Goal: Information Seeking & Learning: Learn about a topic

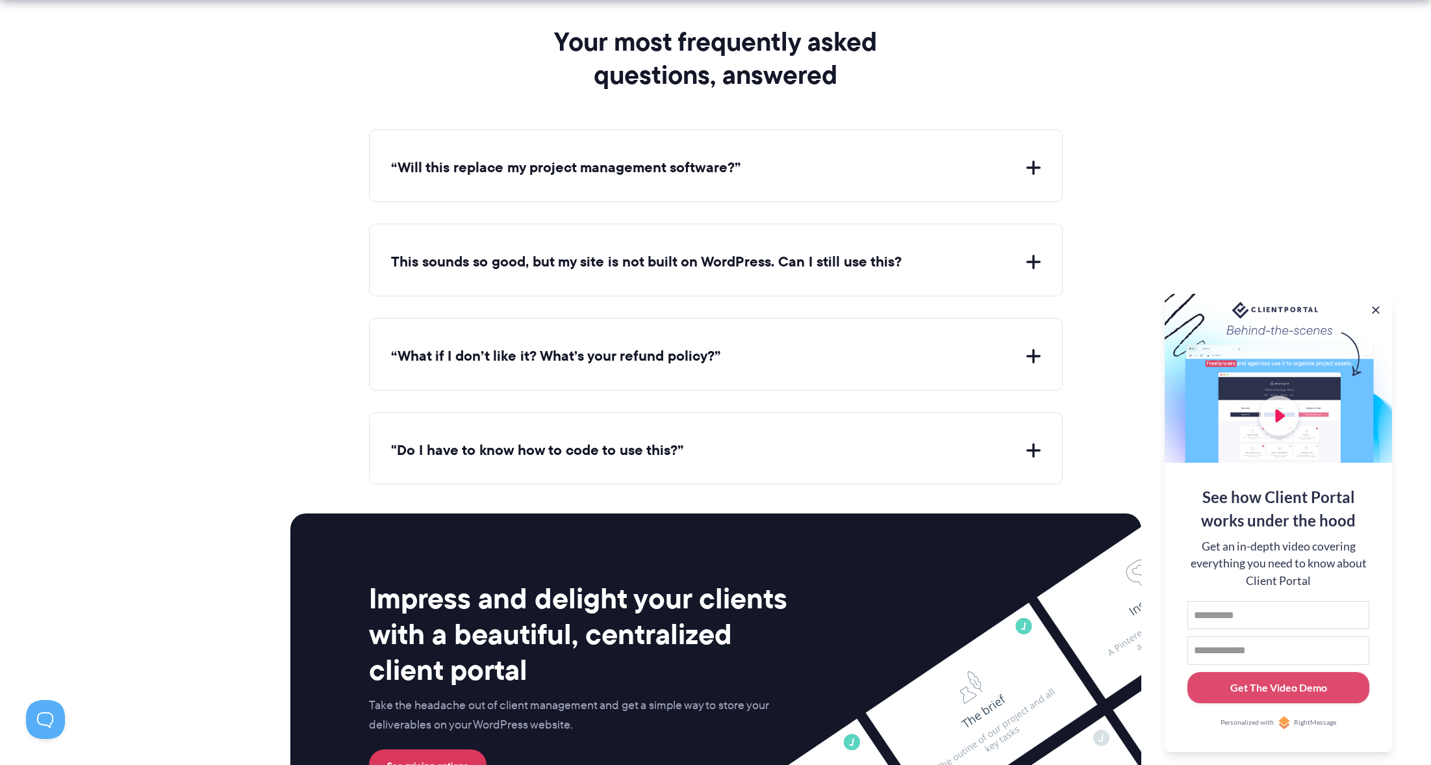
scroll to position [4726, 0]
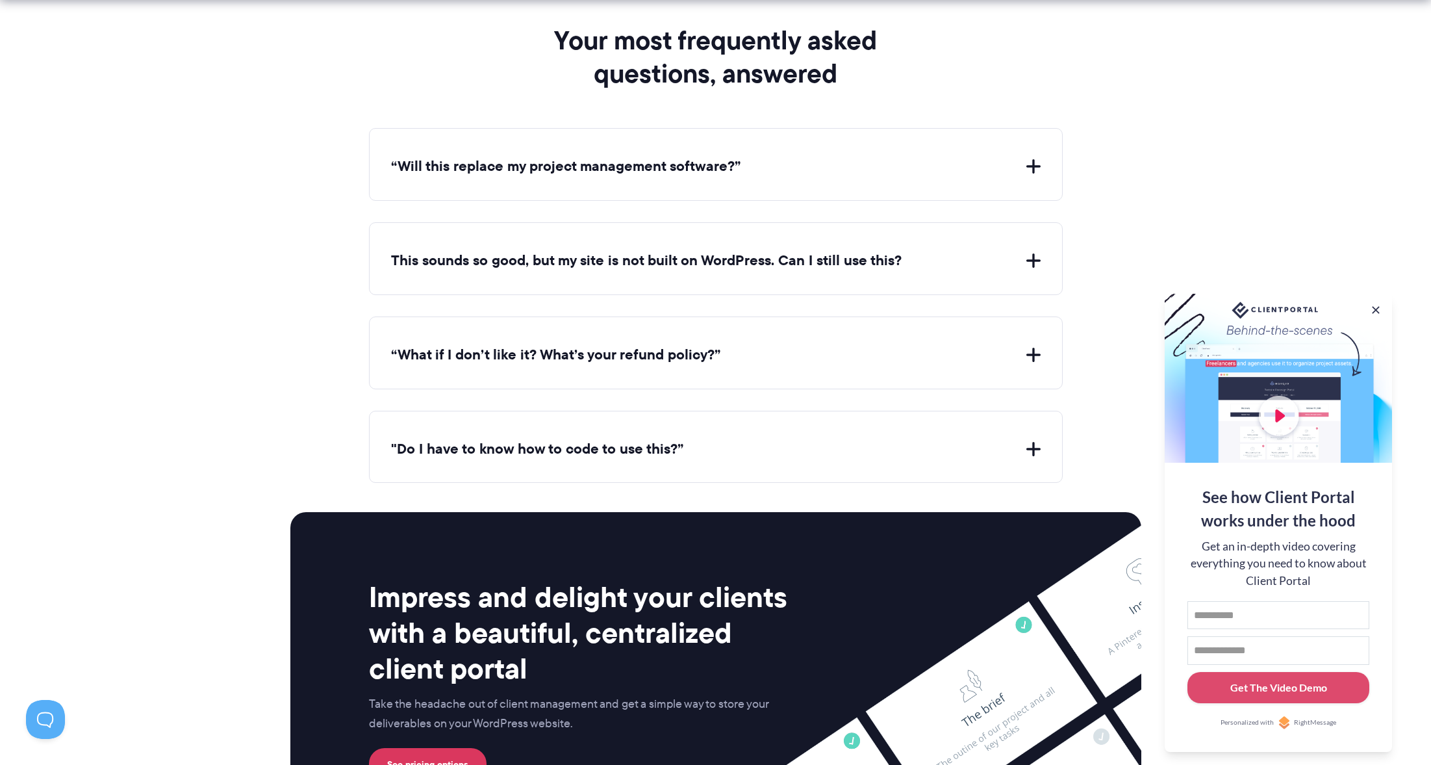
click at [945, 251] on button "This sounds so good, but my site is not built on WordPress. Can I still use thi…" at bounding box center [716, 261] width 650 height 20
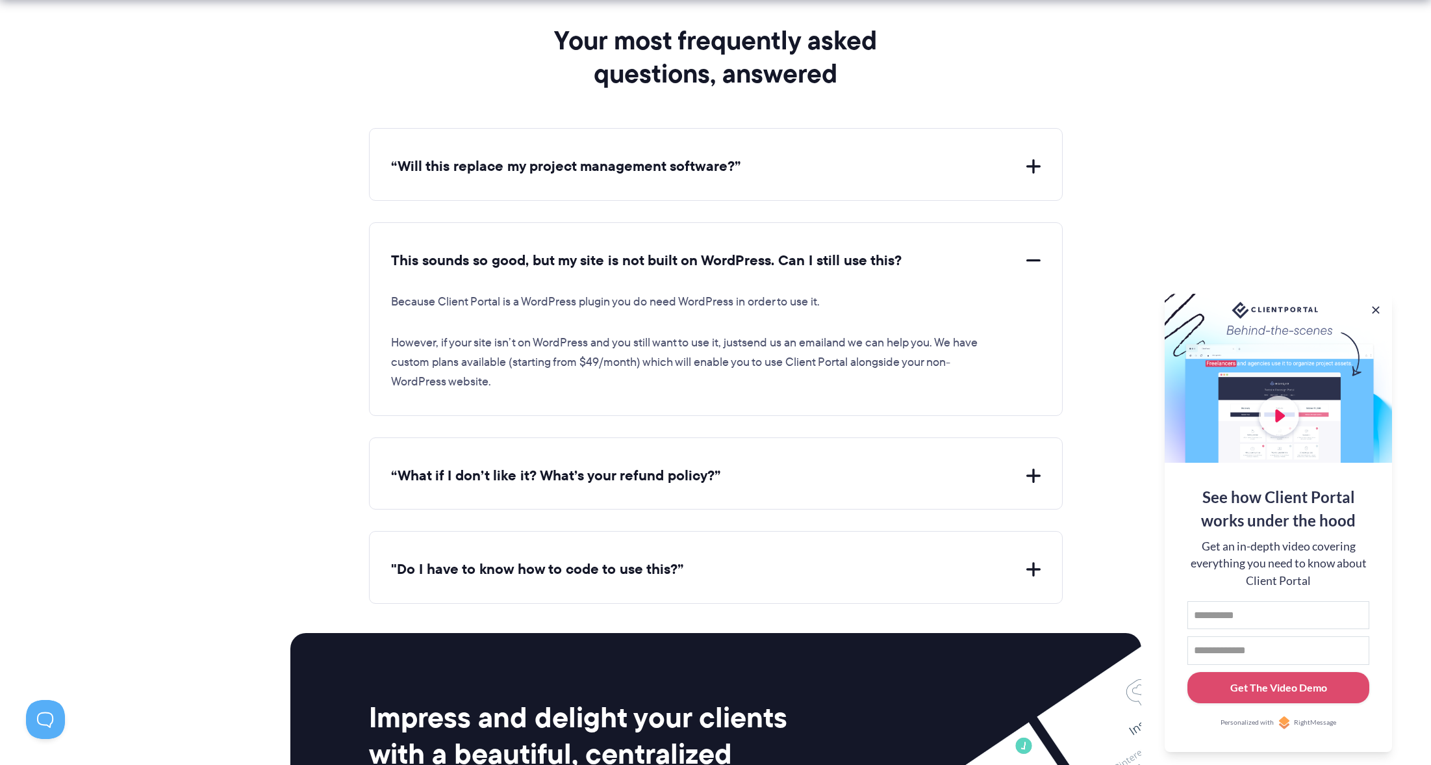
click at [937, 251] on button "This sounds so good, but my site is not built on WordPress. Can I still use thi…" at bounding box center [716, 261] width 650 height 20
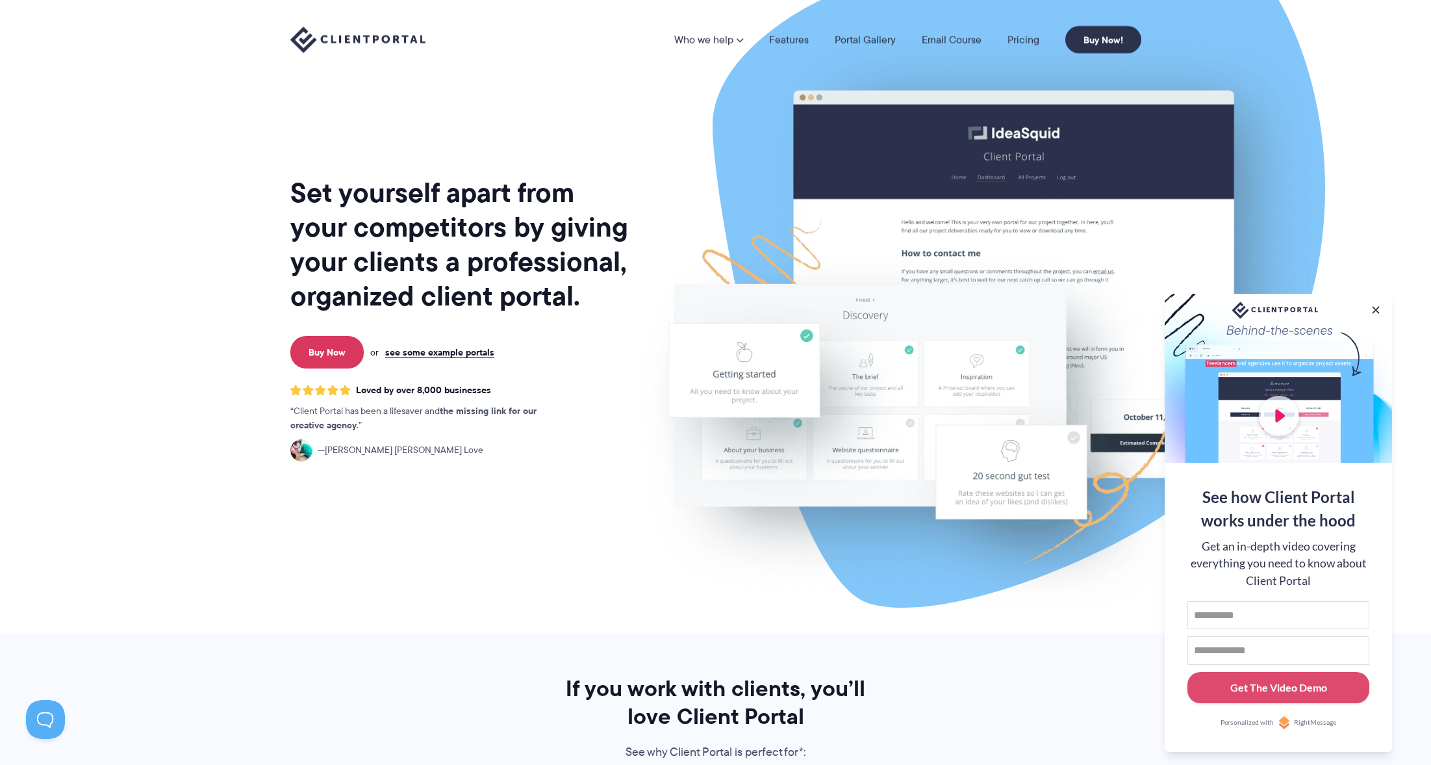
scroll to position [0, 0]
click at [1023, 41] on link "Pricing" at bounding box center [1024, 39] width 32 height 10
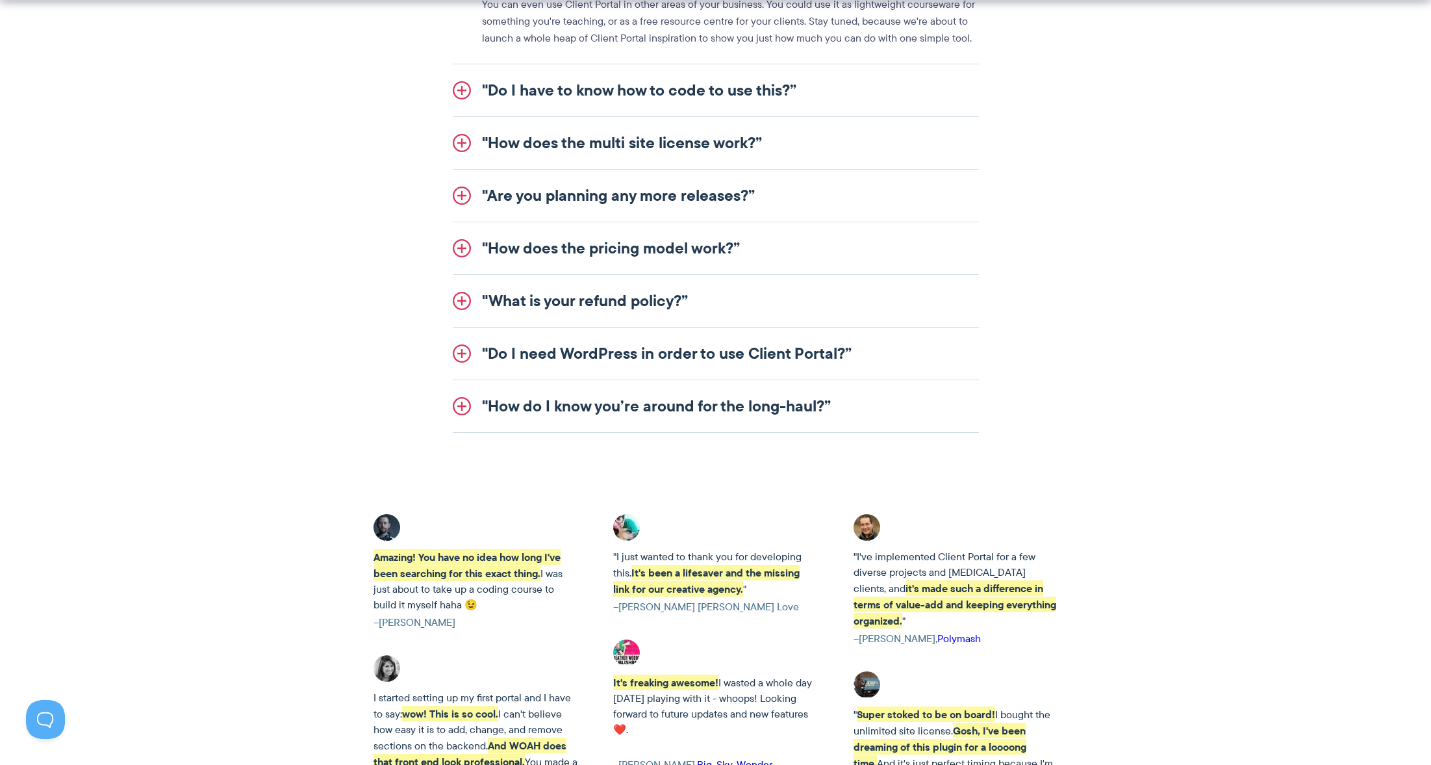
scroll to position [1676, 0]
click at [604, 356] on link ""Do I need WordPress in order to use Client Portal?”" at bounding box center [716, 352] width 526 height 52
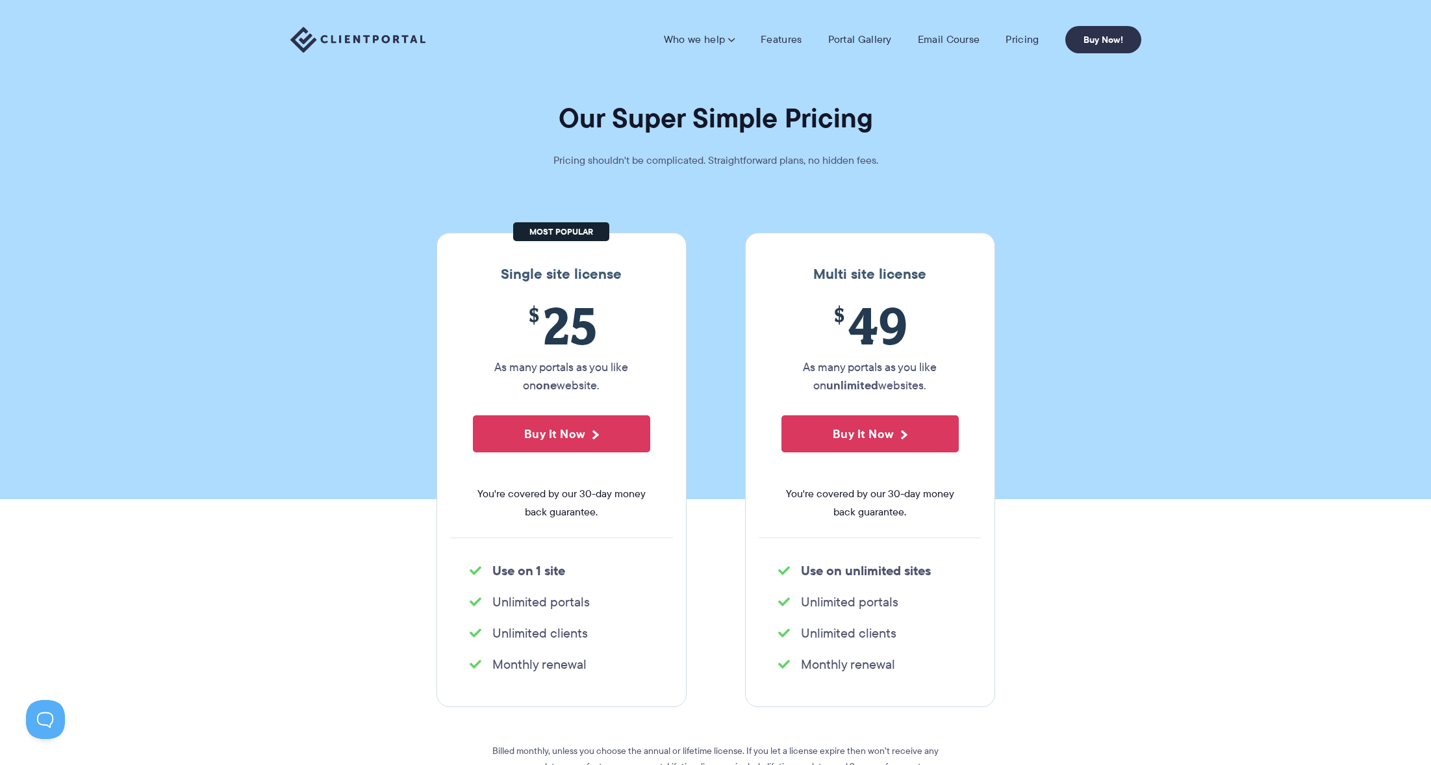
scroll to position [0, 0]
click at [780, 34] on link "Features" at bounding box center [781, 39] width 41 height 13
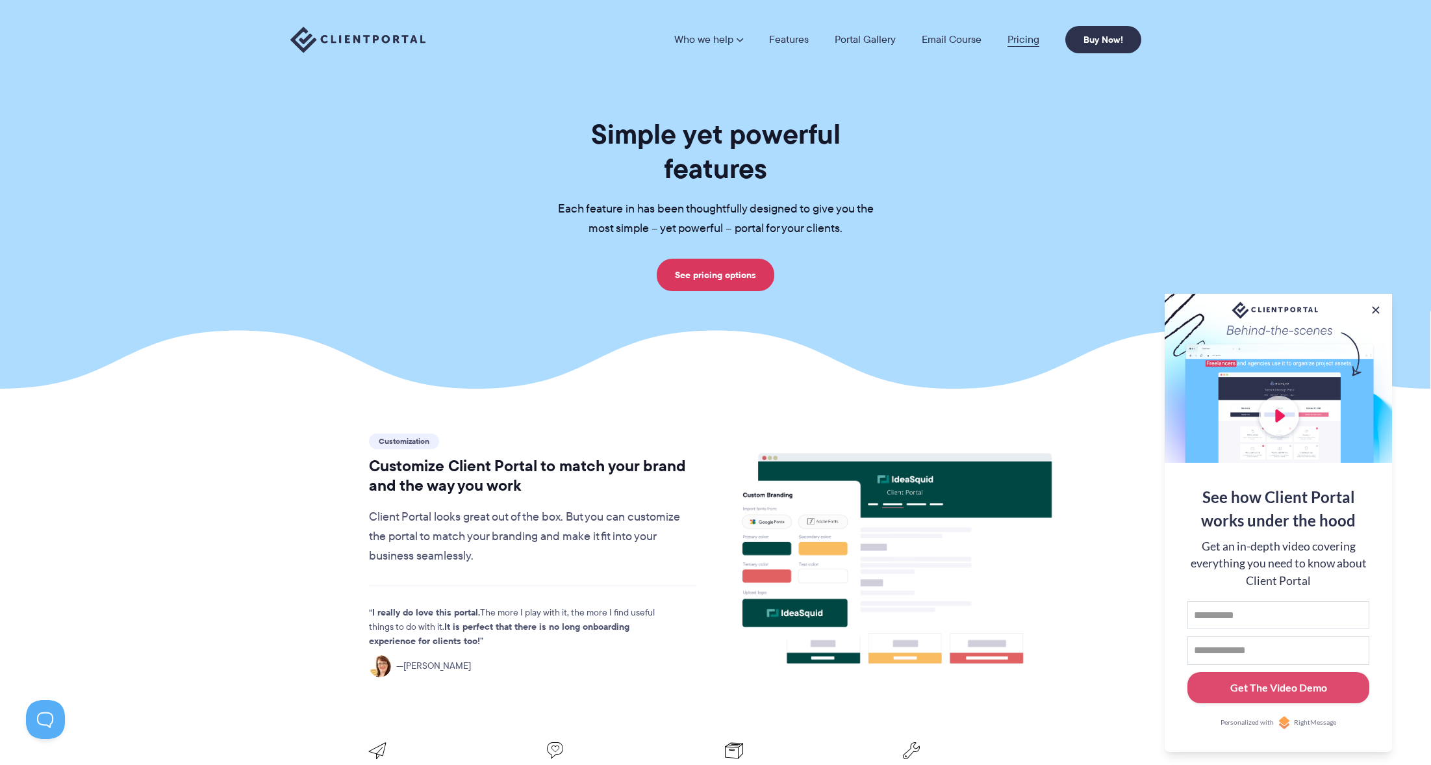
click at [1022, 41] on link "Pricing" at bounding box center [1024, 39] width 32 height 10
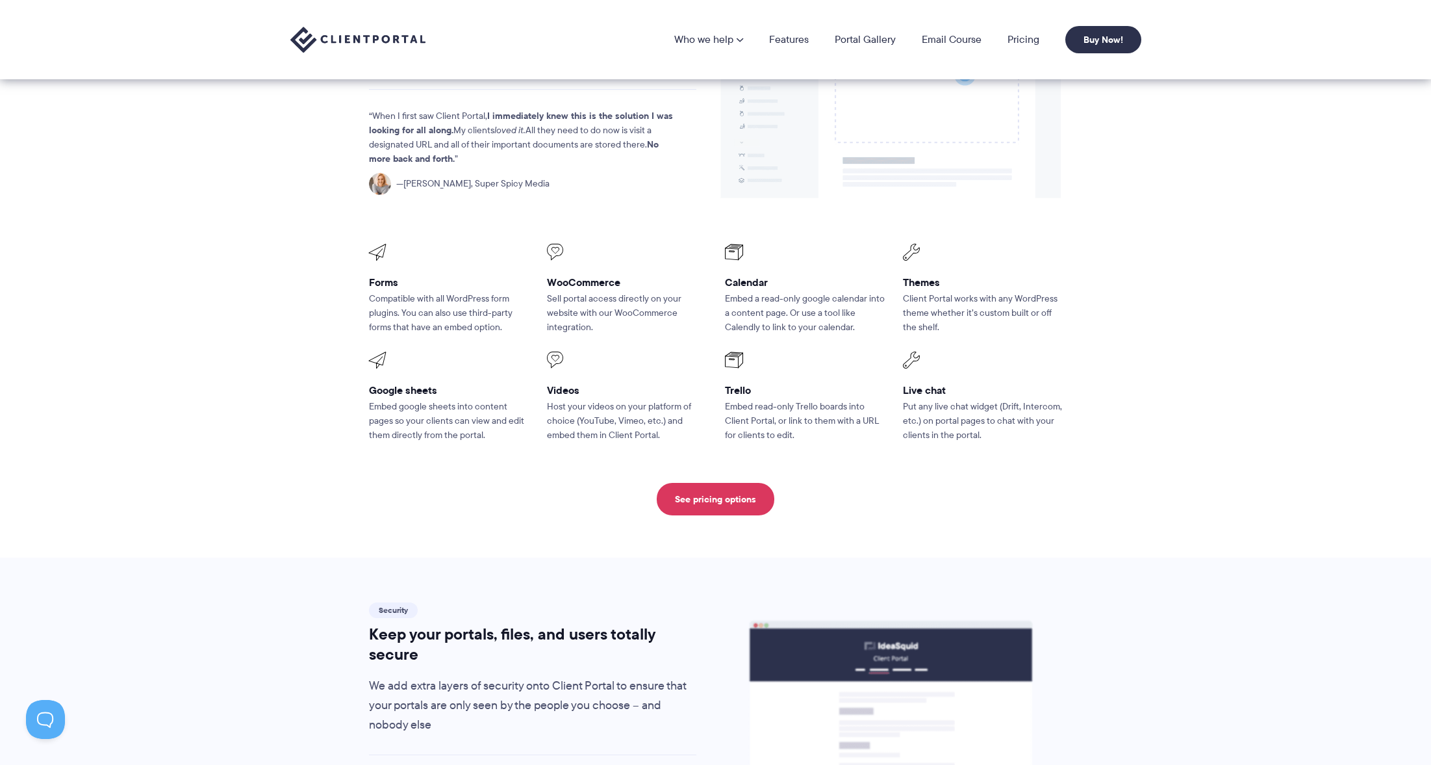
scroll to position [1613, 0]
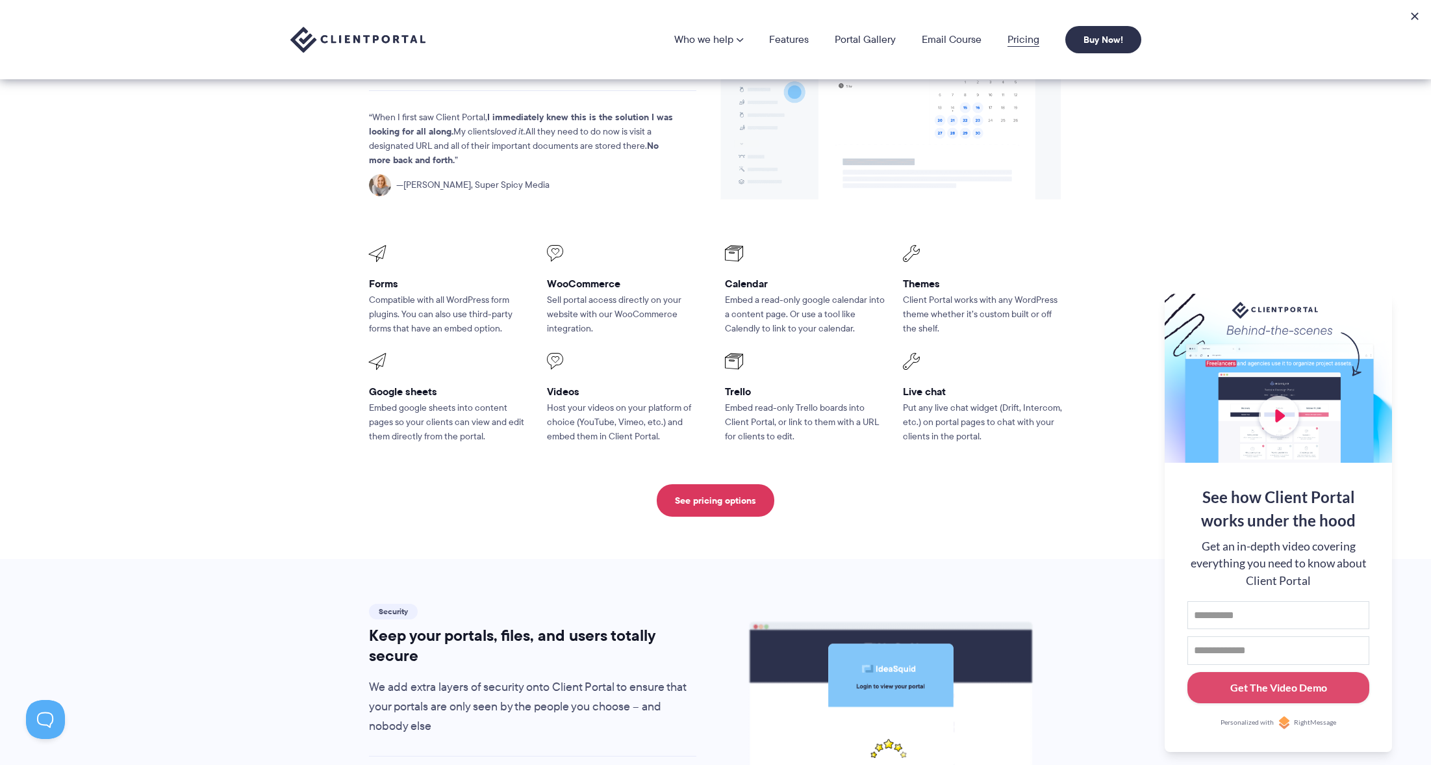
click at [1027, 40] on link "Pricing" at bounding box center [1024, 39] width 32 height 10
